Goal: Information Seeking & Learning: Check status

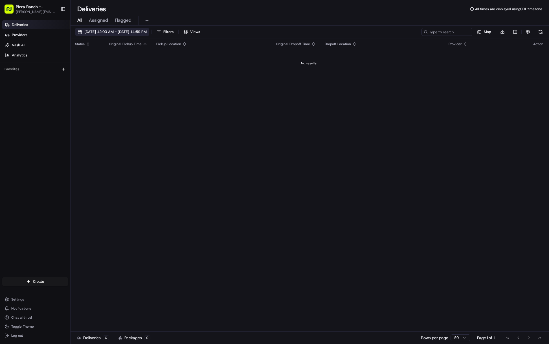
click at [119, 31] on span "[DATE] 12:00 AM - [DATE] 11:59 PM" at bounding box center [115, 31] width 62 height 5
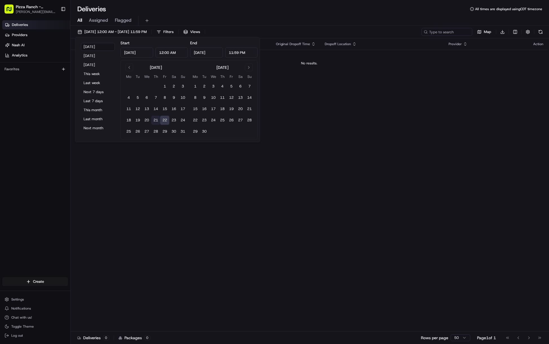
click at [154, 119] on button "21" at bounding box center [155, 120] width 9 height 9
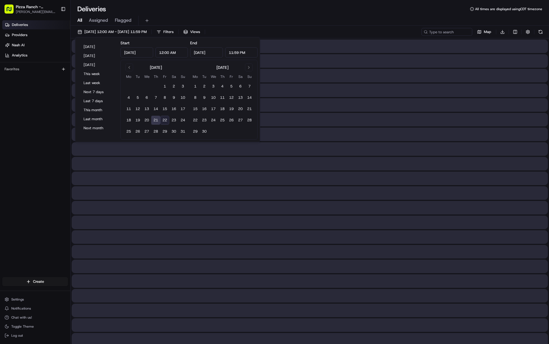
type input "[DATE]"
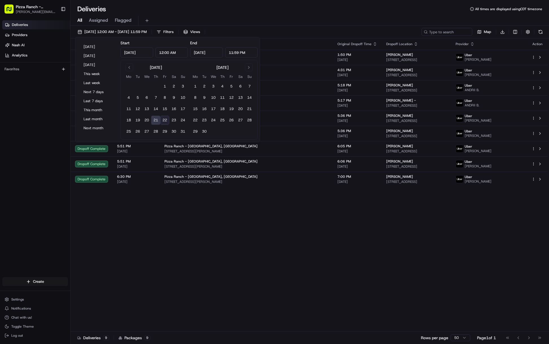
click at [353, 256] on div "Status Original Pickup Time Pickup Location Original Dropoff Time Dropoff Locat…" at bounding box center [309, 184] width 477 height 293
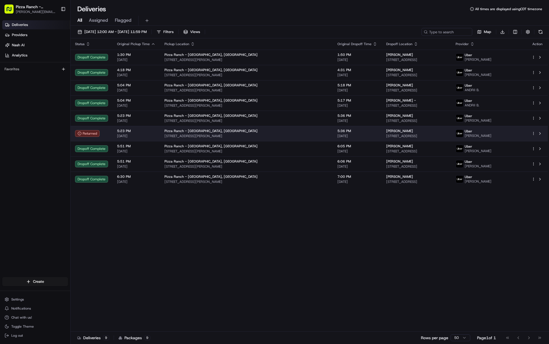
click at [403, 131] on div "[PERSON_NAME]" at bounding box center [416, 131] width 60 height 5
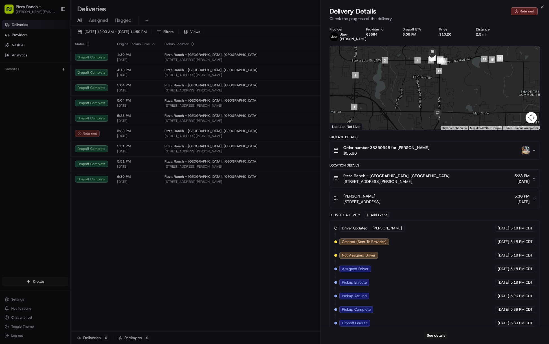
scroll to position [35, 0]
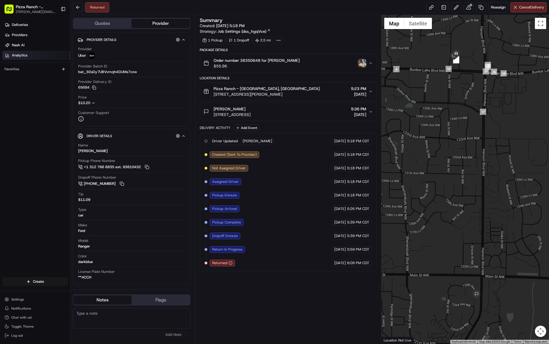
click at [19, 54] on span "Analytics" at bounding box center [20, 55] width 16 height 5
